Goal: Check status: Check status

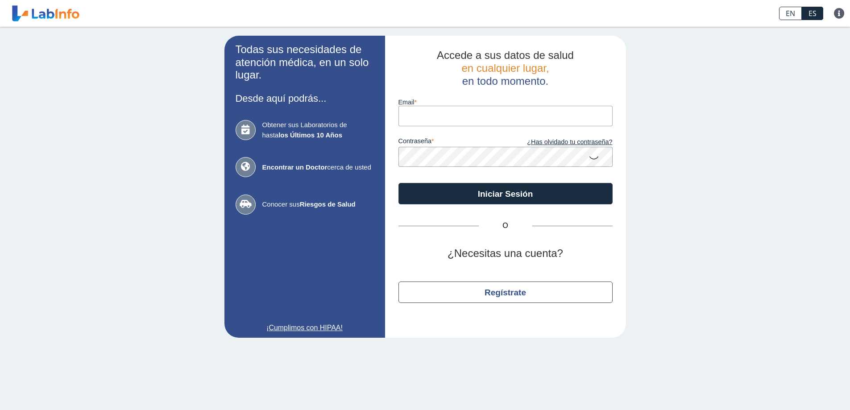
drag, startPoint x: 0, startPoint y: 0, endPoint x: 424, endPoint y: 117, distance: 440.3
click at [424, 118] on input "email" at bounding box center [505, 116] width 214 height 20
type input "[EMAIL_ADDRESS][DOMAIN_NAME]"
click at [398, 183] on button "Iniciar Sesión" at bounding box center [505, 193] width 214 height 21
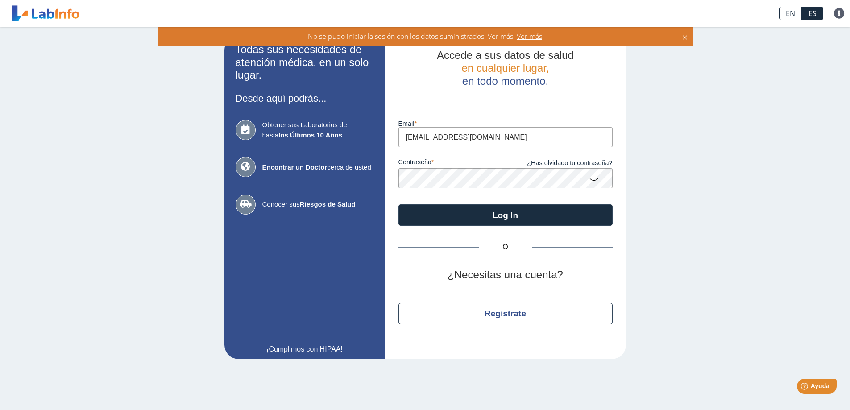
click at [398, 204] on button "Log In" at bounding box center [505, 214] width 214 height 21
click at [564, 164] on link "¿Has olvidado tu contraseña?" at bounding box center [559, 163] width 107 height 10
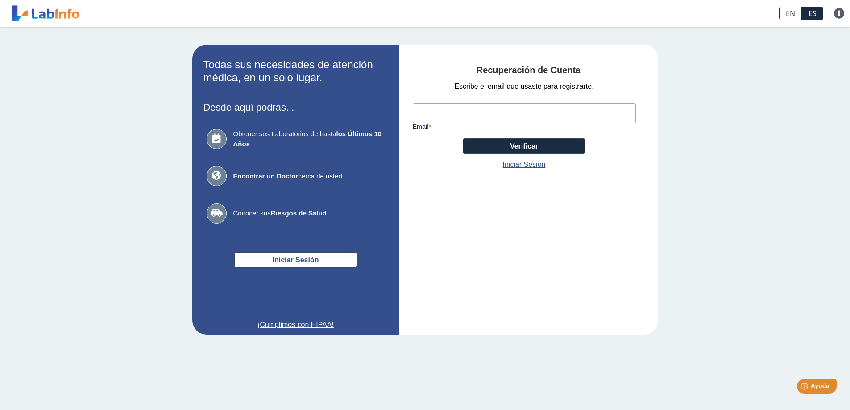
click at [429, 112] on input "email" at bounding box center [524, 113] width 223 height 20
type input "[EMAIL_ADDRESS][DOMAIN_NAME]"
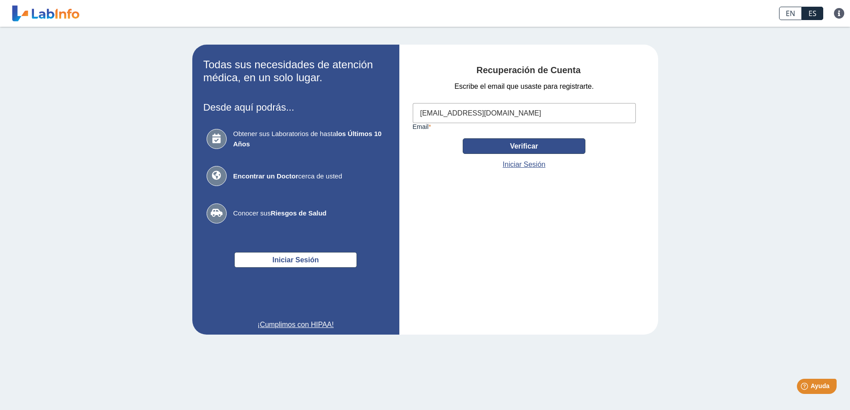
click at [498, 144] on button "Verificar" at bounding box center [524, 146] width 123 height 16
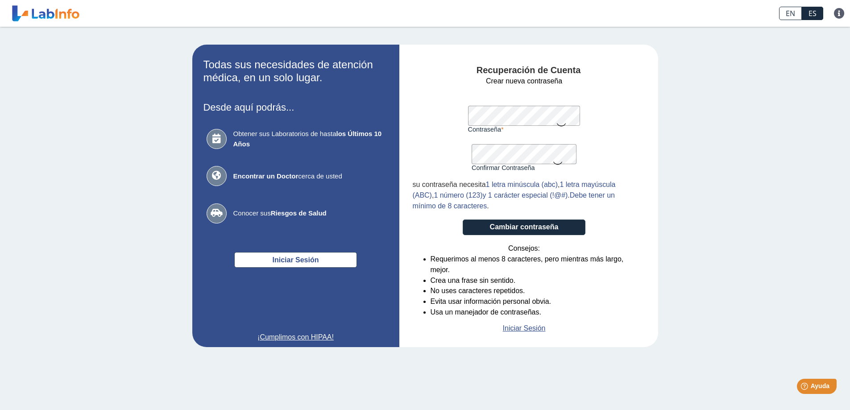
click at [564, 123] on icon at bounding box center [561, 124] width 11 height 17
click at [561, 123] on icon at bounding box center [561, 124] width 11 height 16
click at [512, 217] on form "Crear nueva contraseña Contraseña Una contraseña válida es requerida Confirmar …" at bounding box center [524, 205] width 223 height 258
click at [517, 227] on button "Cambiar contraseña" at bounding box center [524, 228] width 123 height 16
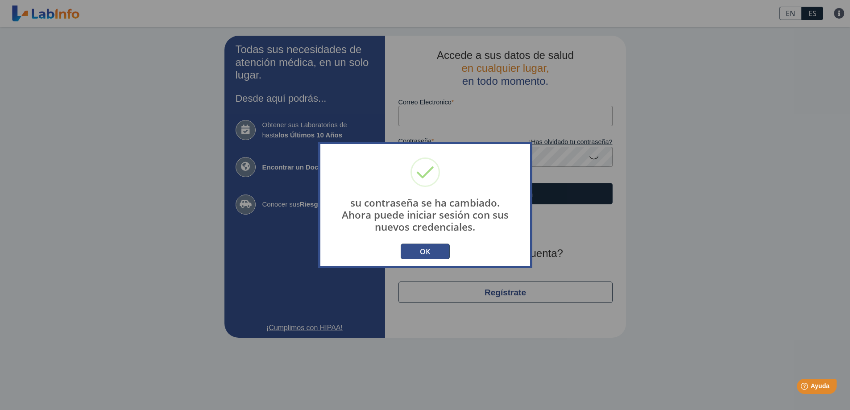
click at [437, 255] on button "OK" at bounding box center [425, 252] width 49 height 16
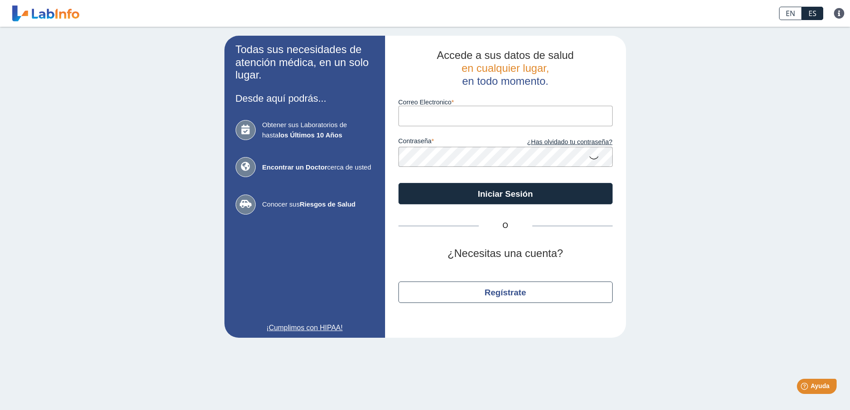
click at [429, 112] on input "Correo Electronico" at bounding box center [505, 116] width 214 height 20
type input "[EMAIL_ADDRESS][DOMAIN_NAME]"
click at [594, 157] on icon at bounding box center [594, 157] width 11 height 17
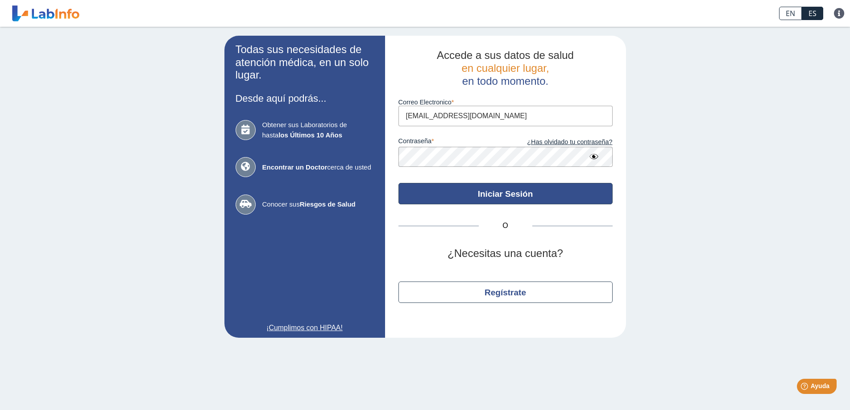
click at [507, 196] on button "Iniciar Sesión" at bounding box center [505, 193] width 214 height 21
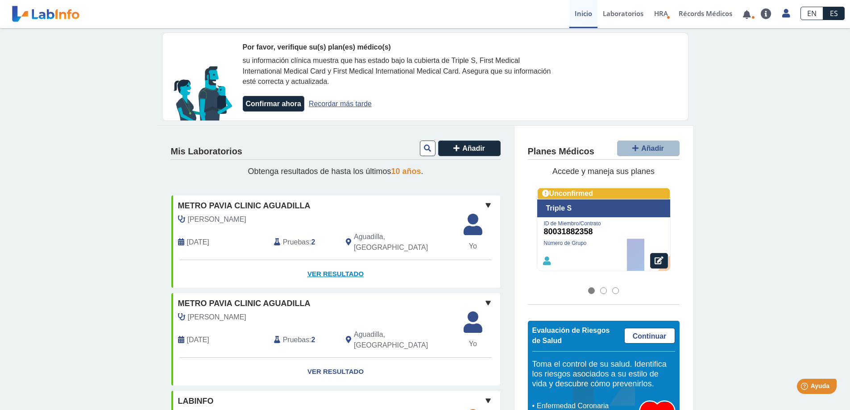
click at [329, 265] on link "Ver Resultado" at bounding box center [335, 274] width 329 height 28
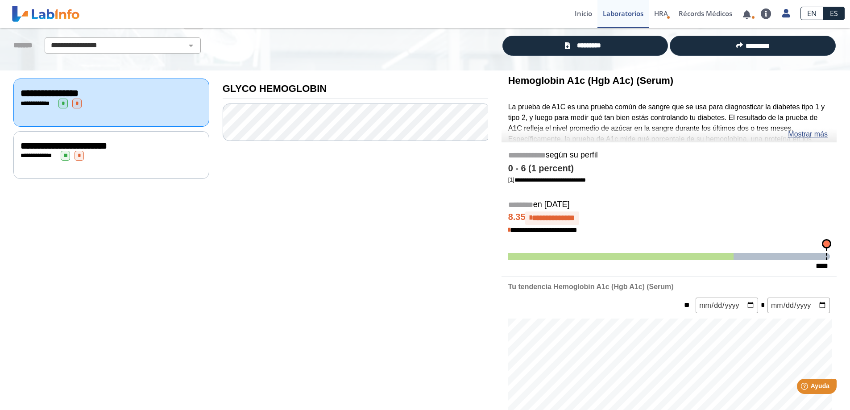
scroll to position [34, 0]
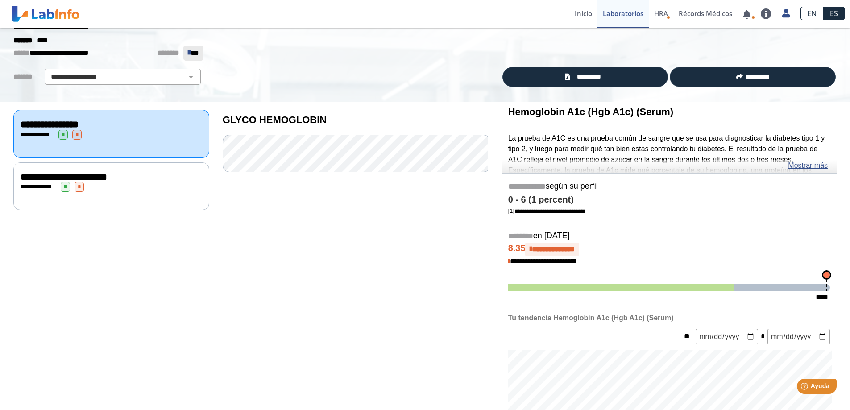
click at [119, 182] on div "**********" at bounding box center [112, 187] width 182 height 10
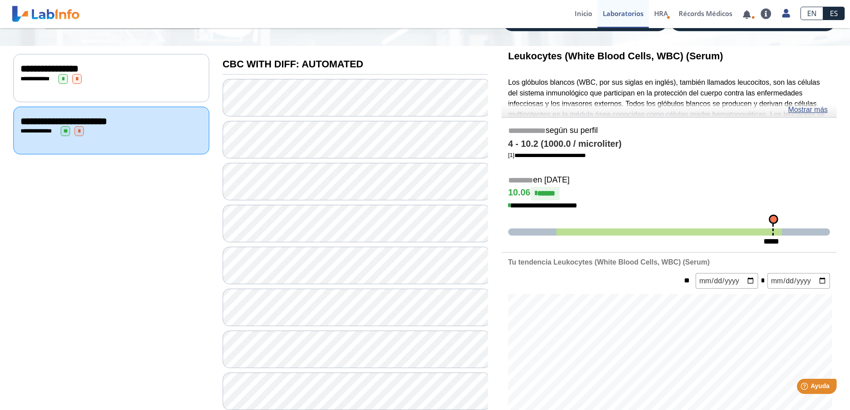
scroll to position [76, 0]
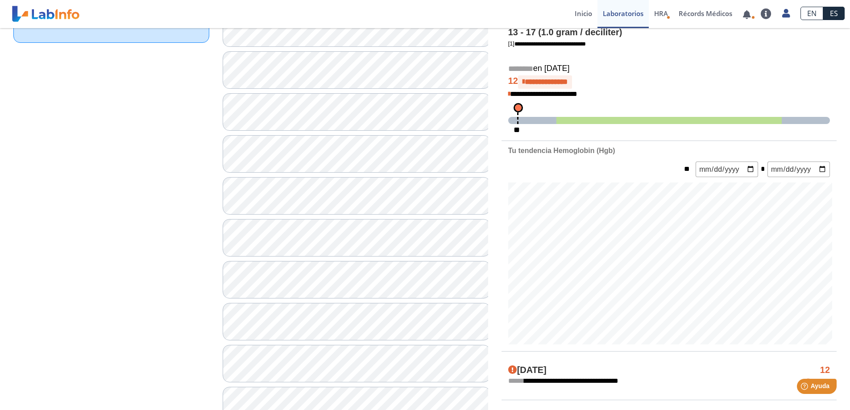
scroll to position [204, 0]
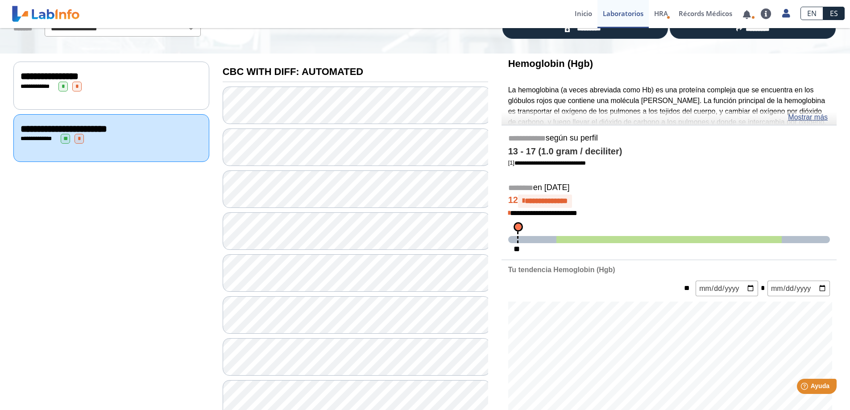
scroll to position [79, 0]
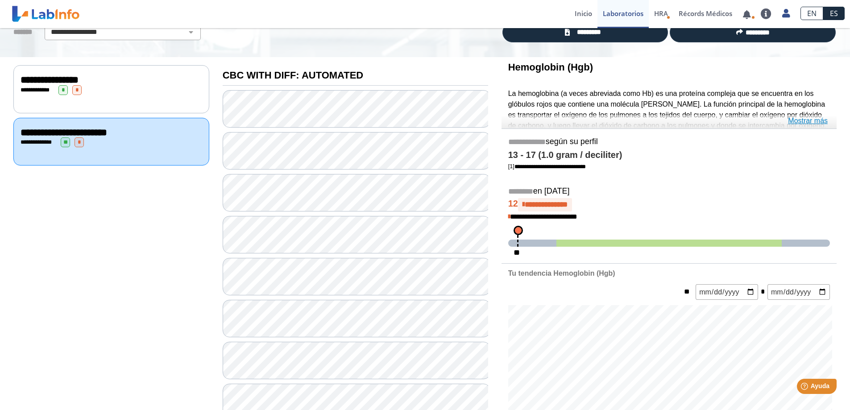
click at [804, 120] on link "Mostrar más" at bounding box center [808, 121] width 40 height 11
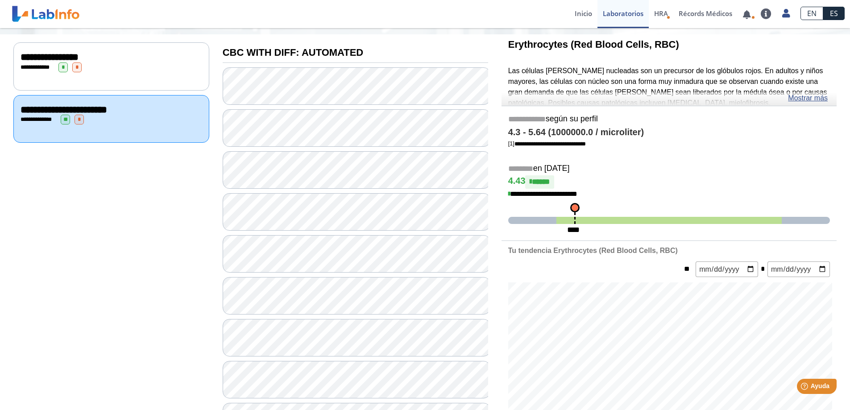
scroll to position [100, 0]
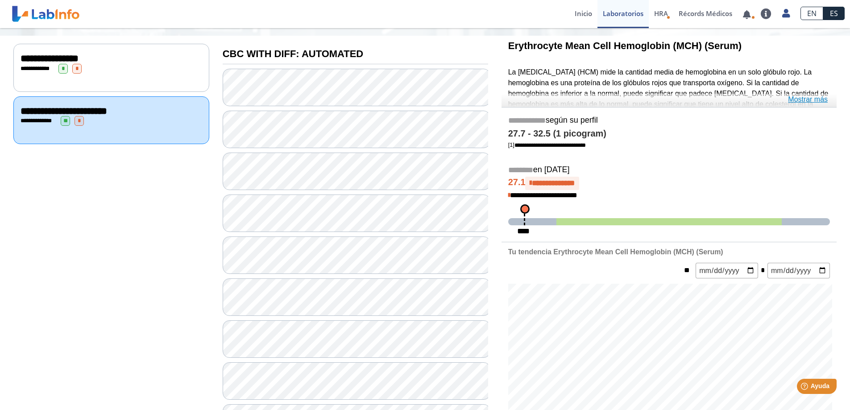
click at [805, 99] on link "Mostrar más" at bounding box center [808, 99] width 40 height 11
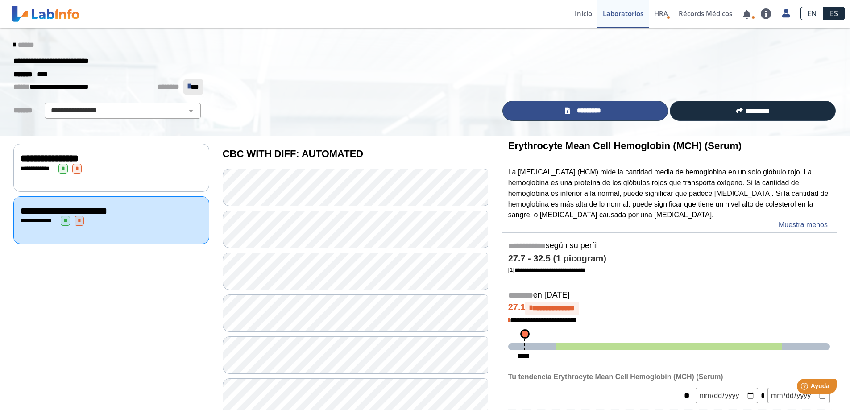
click at [577, 110] on span "*********" at bounding box center [589, 111] width 33 height 10
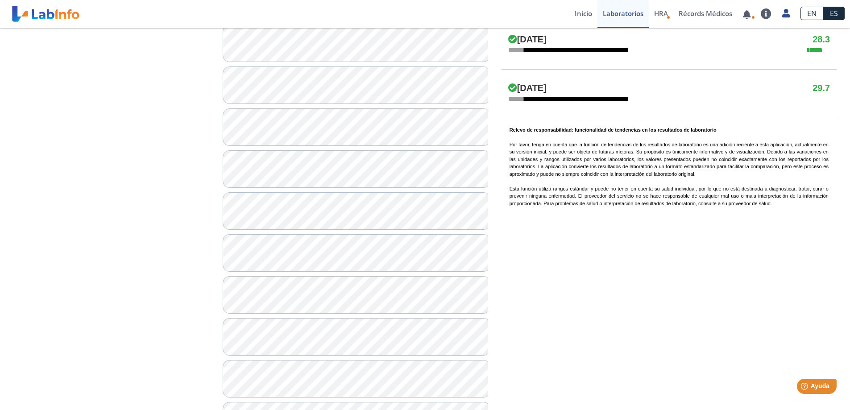
scroll to position [600, 0]
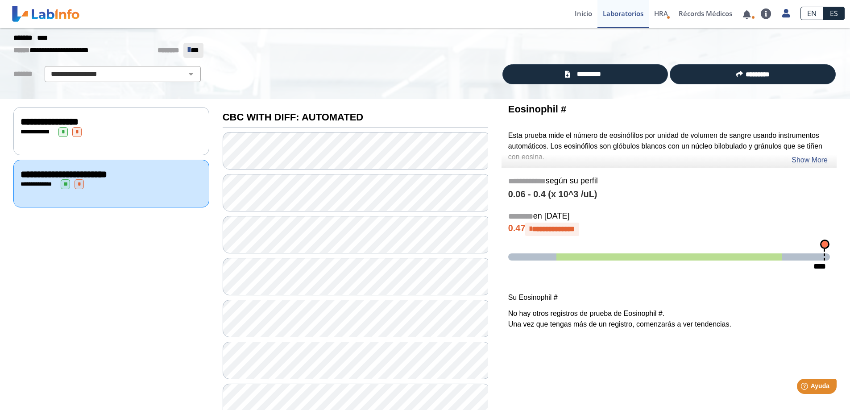
scroll to position [30, 0]
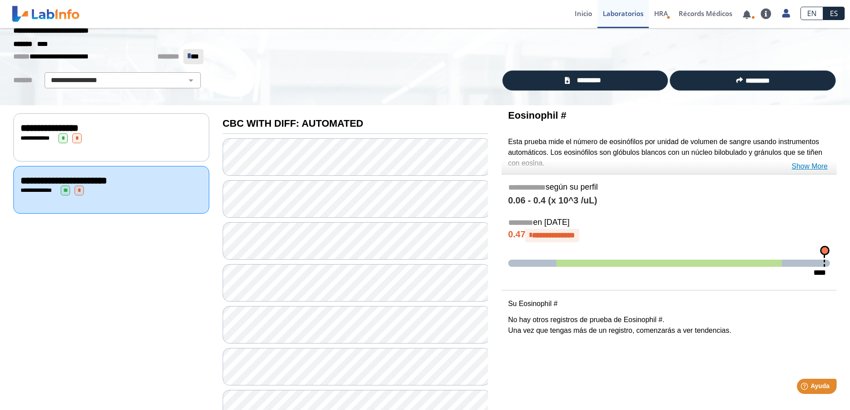
click at [812, 165] on link "Show More" at bounding box center [810, 166] width 36 height 11
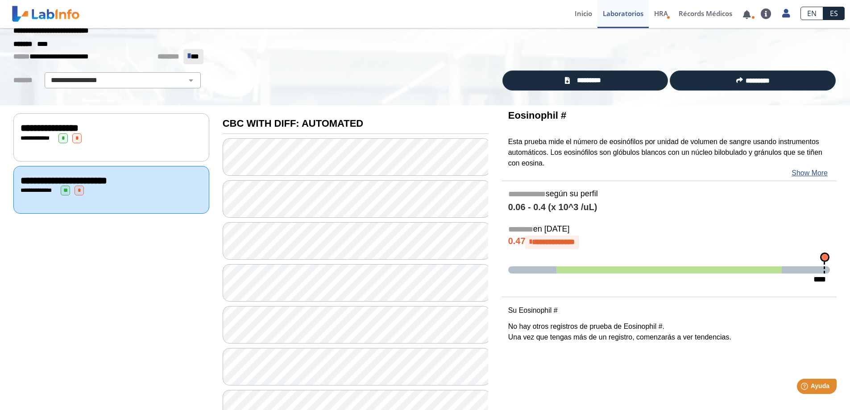
drag, startPoint x: 845, startPoint y: 122, endPoint x: 599, endPoint y: 305, distance: 306.7
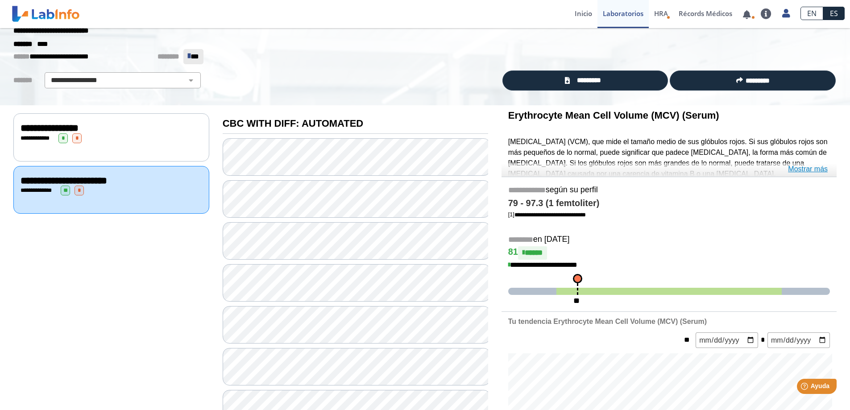
click at [805, 170] on link "Mostrar más" at bounding box center [808, 169] width 40 height 11
